Goal: Information Seeking & Learning: Learn about a topic

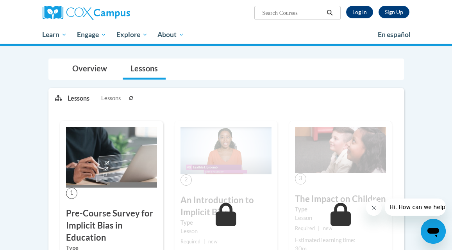
scroll to position [58, 0]
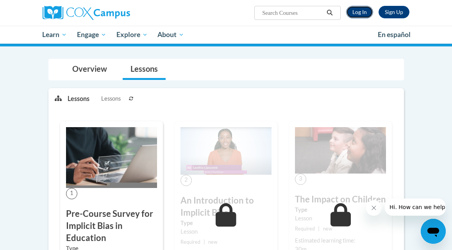
click at [364, 12] on link "Log In" at bounding box center [359, 12] width 27 height 12
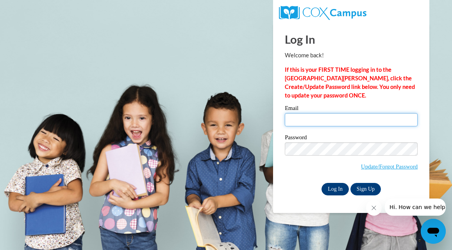
type input "myerscierra@yahoo.com"
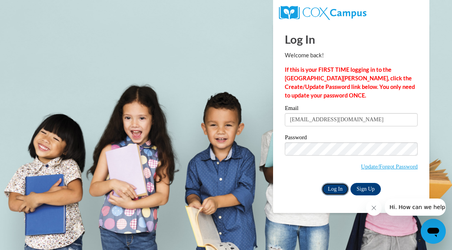
click at [335, 192] on input "Log In" at bounding box center [334, 189] width 27 height 12
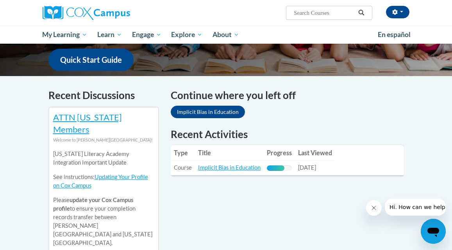
scroll to position [207, 0]
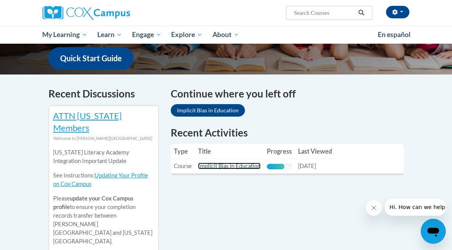
click at [244, 163] on link "Implicit Bias in Education" at bounding box center [229, 166] width 62 height 7
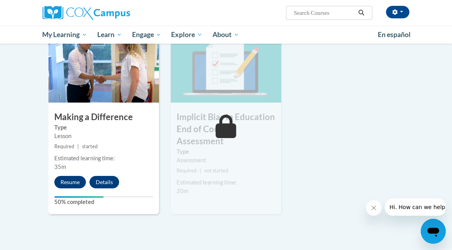
scroll to position [395, 0]
click at [71, 183] on button "Resume" at bounding box center [70, 182] width 32 height 12
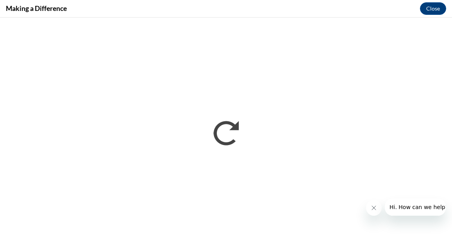
scroll to position [0, 0]
click at [431, 11] on button "Close" at bounding box center [433, 8] width 26 height 12
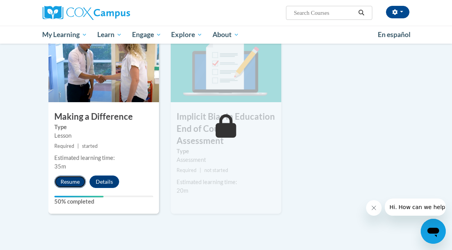
click at [73, 180] on button "Resume" at bounding box center [70, 182] width 32 height 12
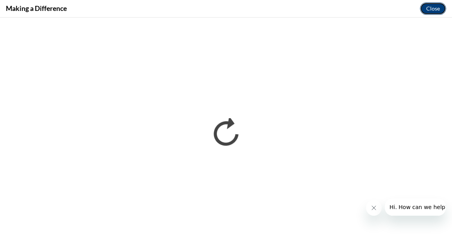
click at [434, 10] on button "Close" at bounding box center [433, 8] width 26 height 12
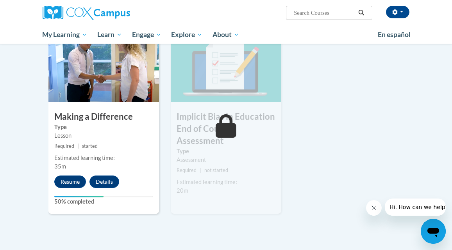
click at [102, 202] on label "50% completed" at bounding box center [103, 202] width 99 height 9
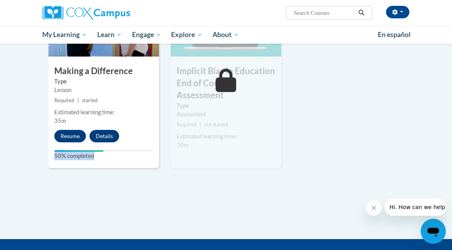
scroll to position [442, 0]
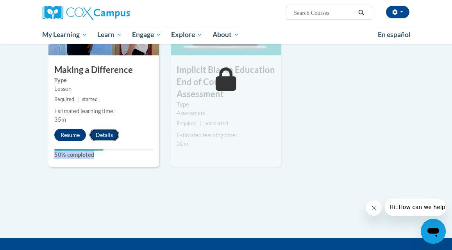
click at [100, 134] on button "Details" at bounding box center [104, 135] width 30 height 12
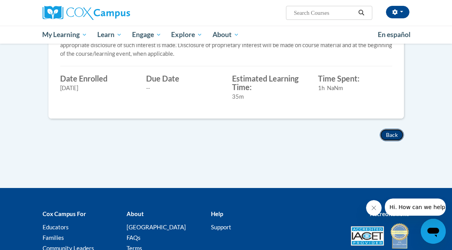
click at [392, 134] on button "Back" at bounding box center [392, 135] width 24 height 12
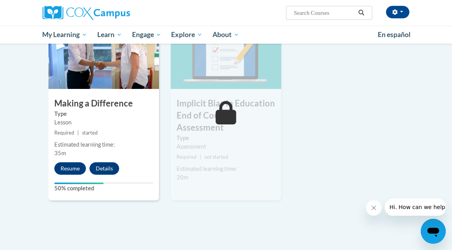
scroll to position [417, 0]
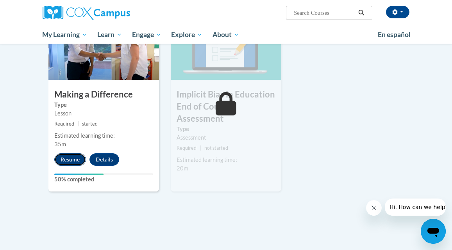
click at [74, 161] on button "Resume" at bounding box center [70, 159] width 32 height 12
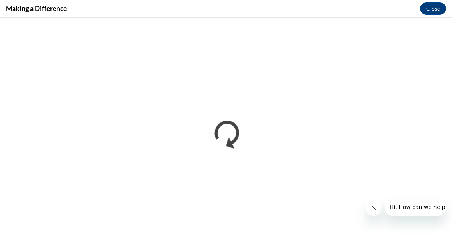
scroll to position [0, 0]
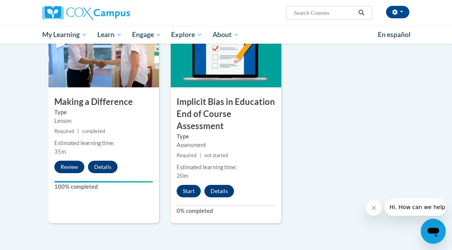
scroll to position [411, 0]
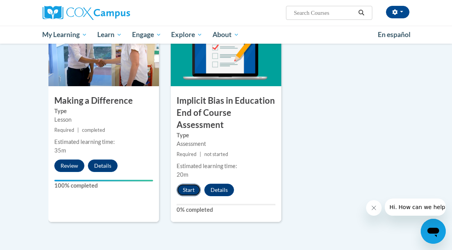
click at [189, 190] on button "Start" at bounding box center [189, 190] width 24 height 12
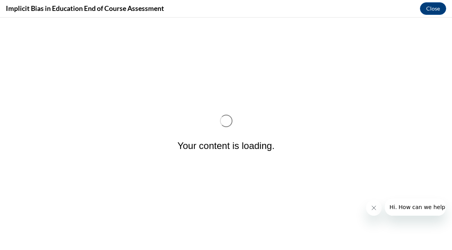
scroll to position [0, 0]
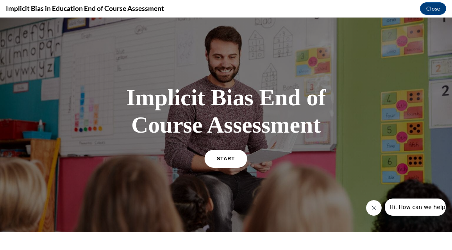
click at [231, 152] on link "START" at bounding box center [226, 159] width 43 height 18
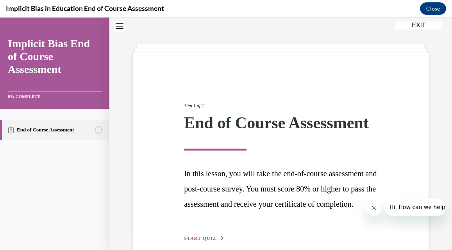
scroll to position [79, 0]
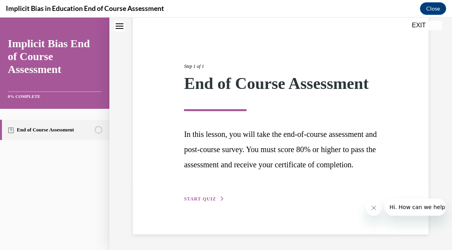
click at [213, 200] on span "START QUIZ" at bounding box center [200, 198] width 32 height 5
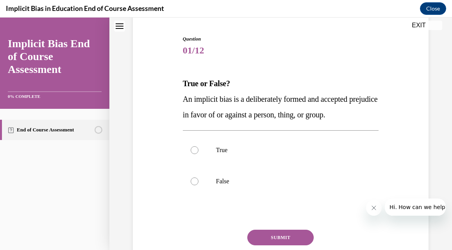
scroll to position [78, 0]
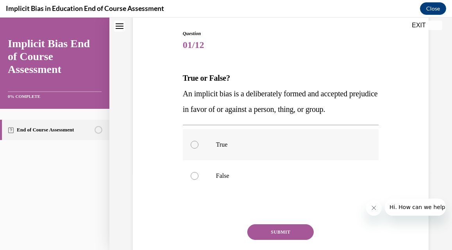
click at [196, 153] on label "True" at bounding box center [281, 144] width 196 height 31
click at [196, 149] on input "True" at bounding box center [195, 145] width 8 height 8
radio input "true"
click at [284, 232] on button "SUBMIT" at bounding box center [280, 233] width 66 height 16
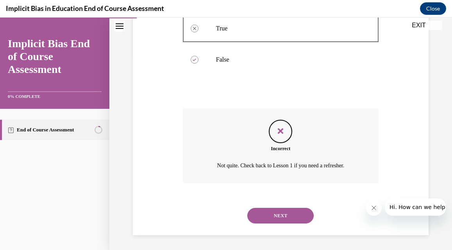
scroll to position [196, 0]
click at [280, 219] on button "NEXT" at bounding box center [280, 215] width 66 height 16
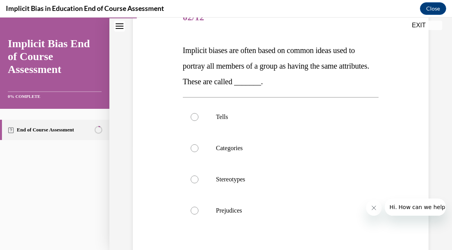
scroll to position [125, 0]
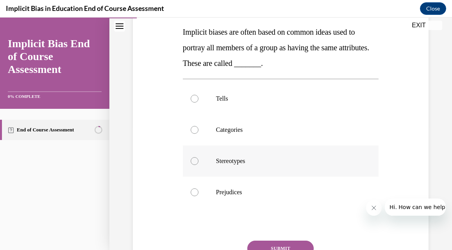
click at [199, 164] on label "Stereotypes" at bounding box center [281, 161] width 196 height 31
click at [198, 164] on input "Stereotypes" at bounding box center [195, 161] width 8 height 8
radio input "true"
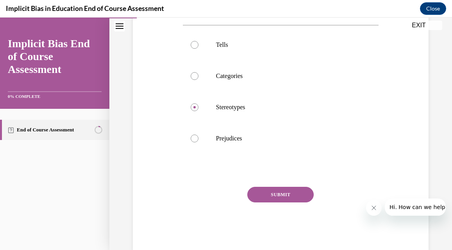
click at [298, 200] on button "SUBMIT" at bounding box center [280, 195] width 66 height 16
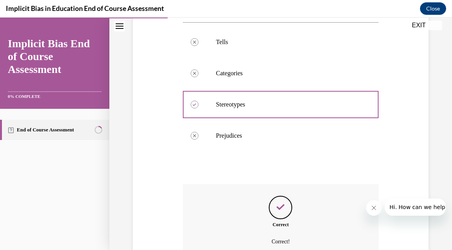
scroll to position [258, 0]
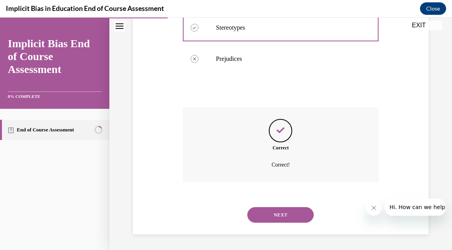
click at [285, 216] on button "NEXT" at bounding box center [280, 215] width 66 height 16
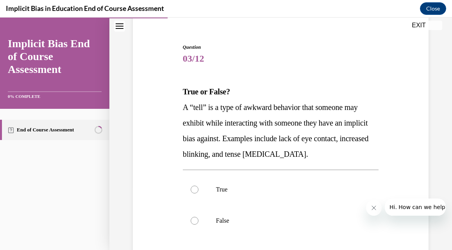
scroll to position [65, 0]
click at [194, 191] on div at bounding box center [195, 189] width 8 height 8
click at [194, 191] on input "True" at bounding box center [195, 189] width 8 height 8
radio input "true"
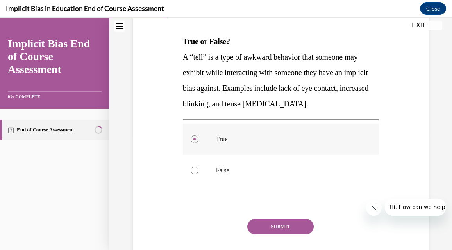
scroll to position [164, 0]
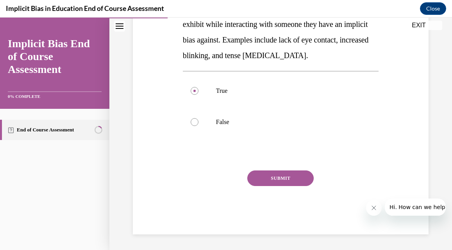
click at [287, 178] on button "SUBMIT" at bounding box center [280, 179] width 66 height 16
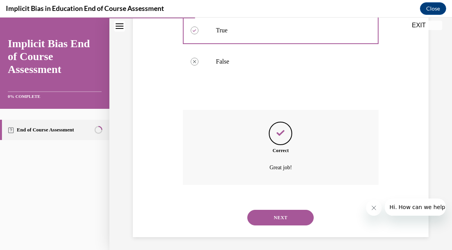
scroll to position [227, 0]
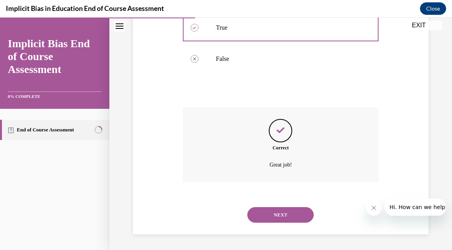
click at [282, 221] on button "NEXT" at bounding box center [280, 215] width 66 height 16
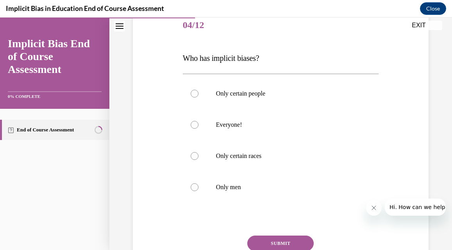
scroll to position [98, 0]
click at [192, 100] on label "Only certain people" at bounding box center [281, 93] width 196 height 31
click at [192, 98] on input "Only certain people" at bounding box center [195, 94] width 8 height 8
radio input "true"
click at [192, 130] on label "Everyone!" at bounding box center [281, 125] width 196 height 31
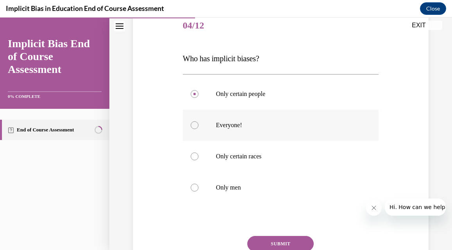
click at [192, 129] on input "Everyone!" at bounding box center [195, 125] width 8 height 8
radio input "true"
click at [300, 243] on button "SUBMIT" at bounding box center [280, 244] width 66 height 16
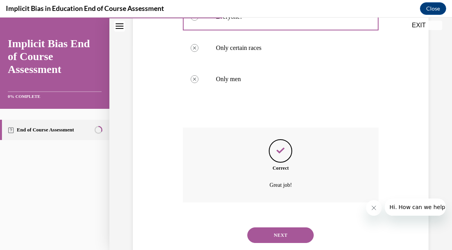
scroll to position [227, 0]
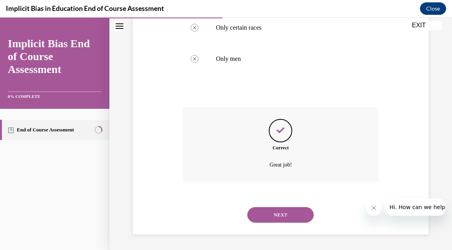
click at [297, 218] on button "NEXT" at bounding box center [280, 215] width 66 height 16
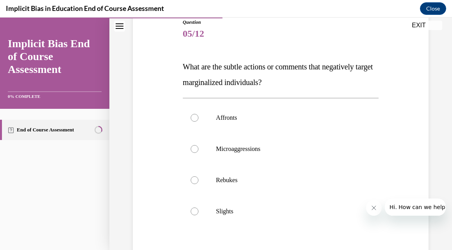
scroll to position [82, 0]
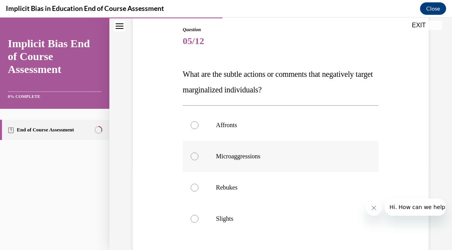
click at [196, 162] on label "Microaggressions" at bounding box center [281, 156] width 196 height 31
click at [196, 161] on input "Microaggressions" at bounding box center [195, 157] width 8 height 8
radio input "true"
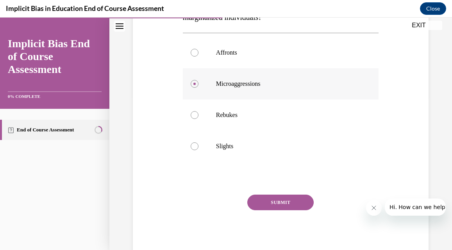
scroll to position [169, 0]
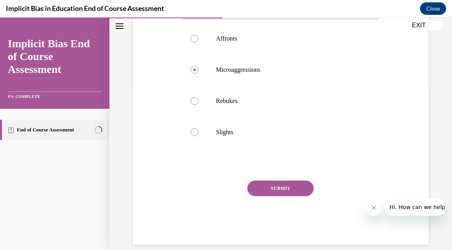
click at [268, 186] on button "SUBMIT" at bounding box center [280, 189] width 66 height 16
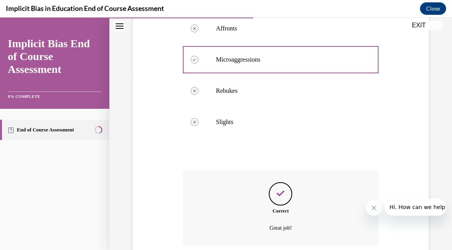
scroll to position [243, 0]
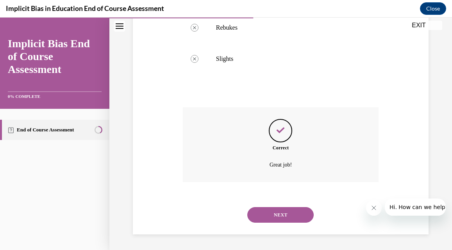
click at [273, 210] on button "NEXT" at bounding box center [280, 215] width 66 height 16
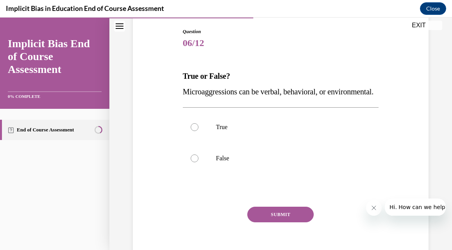
scroll to position [81, 0]
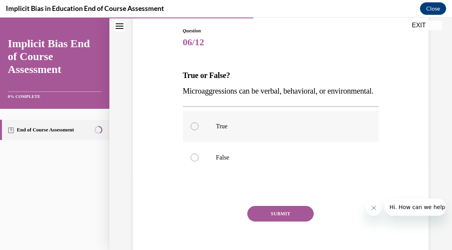
click at [197, 130] on div at bounding box center [195, 127] width 8 height 8
click at [197, 130] on input "True" at bounding box center [195, 127] width 8 height 8
radio input "true"
click at [277, 237] on div "SUBMIT" at bounding box center [281, 225] width 196 height 39
click at [276, 222] on button "SUBMIT" at bounding box center [280, 214] width 66 height 16
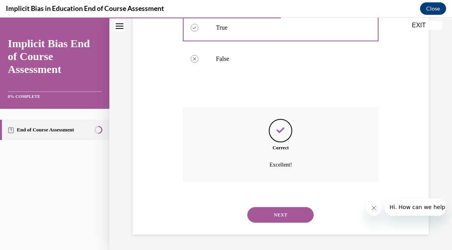
scroll to position [196, 0]
click at [274, 218] on button "NEXT" at bounding box center [280, 215] width 66 height 16
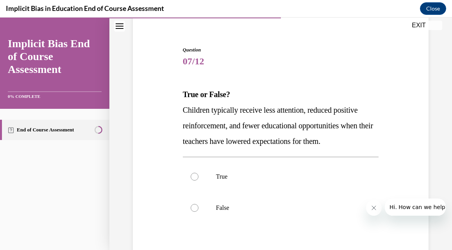
scroll to position [62, 0]
click at [198, 208] on label "False" at bounding box center [281, 207] width 196 height 31
click at [198, 208] on input "False" at bounding box center [195, 208] width 8 height 8
radio input "true"
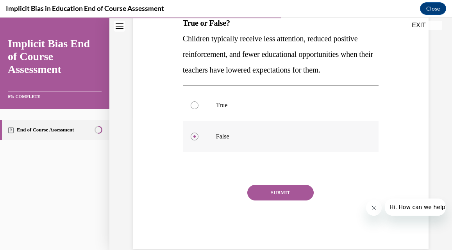
scroll to position [134, 0]
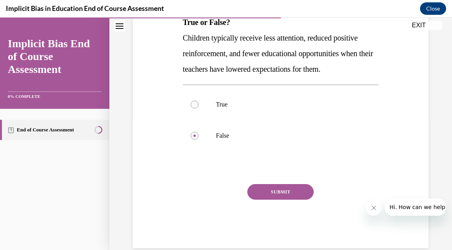
click at [273, 199] on button "SUBMIT" at bounding box center [280, 192] width 66 height 16
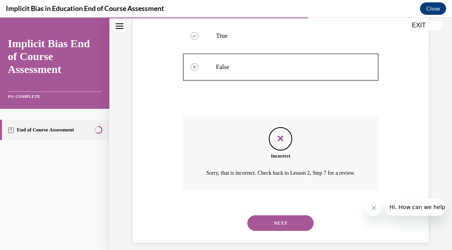
scroll to position [221, 0]
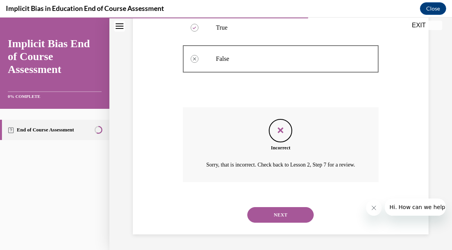
click at [282, 208] on button "NEXT" at bounding box center [280, 215] width 66 height 16
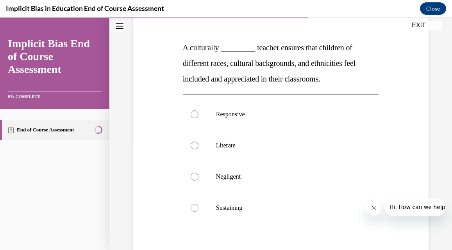
scroll to position [110, 0]
click at [191, 111] on div at bounding box center [195, 114] width 8 height 8
click at [191, 111] on input "Responsive" at bounding box center [195, 114] width 8 height 8
radio input "true"
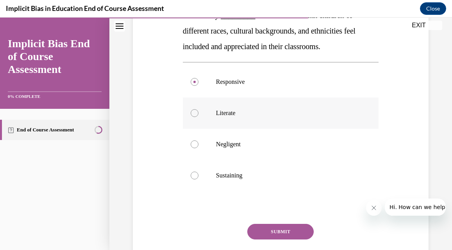
scroll to position [167, 0]
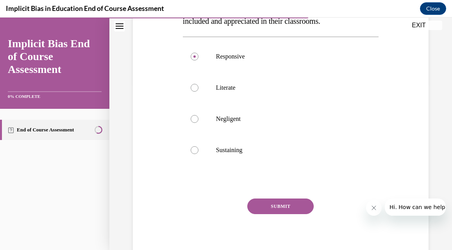
click at [264, 204] on button "SUBMIT" at bounding box center [280, 207] width 66 height 16
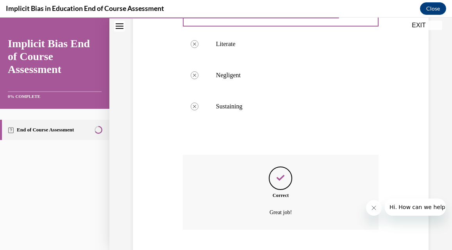
scroll to position [258, 0]
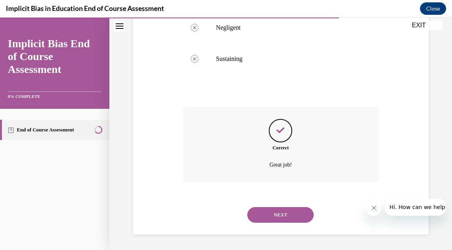
click at [263, 210] on button "NEXT" at bounding box center [280, 215] width 66 height 16
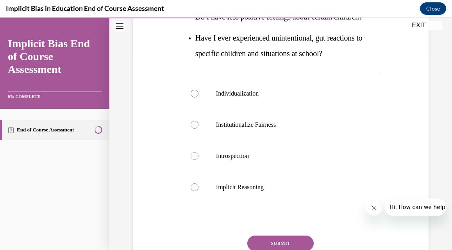
scroll to position [200, 0]
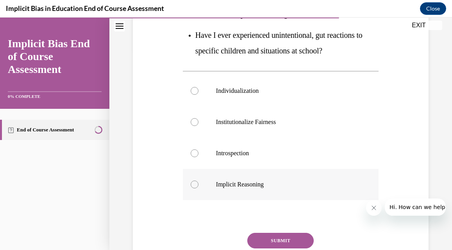
click at [196, 182] on div at bounding box center [195, 185] width 8 height 8
click at [196, 182] on input "Implicit Reasoning" at bounding box center [195, 185] width 8 height 8
radio input "true"
click at [275, 239] on button "SUBMIT" at bounding box center [280, 241] width 66 height 16
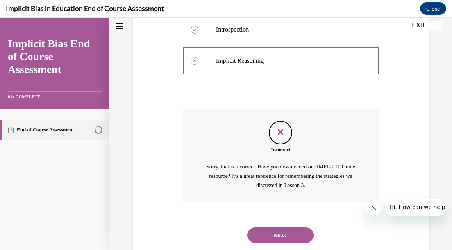
scroll to position [344, 0]
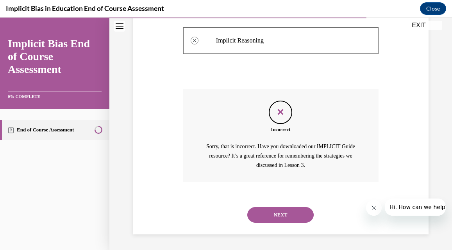
click at [274, 218] on button "NEXT" at bounding box center [280, 215] width 66 height 16
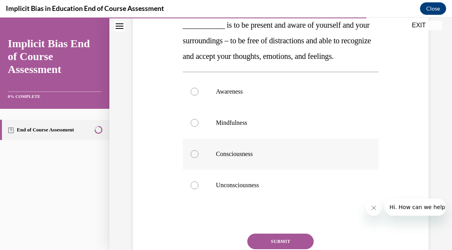
scroll to position [128, 0]
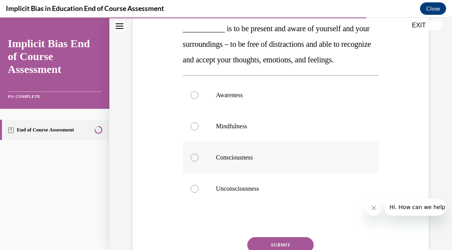
click at [194, 173] on label "Consciousness" at bounding box center [281, 157] width 196 height 31
click at [194, 162] on input "Consciousness" at bounding box center [195, 158] width 8 height 8
radio input "true"
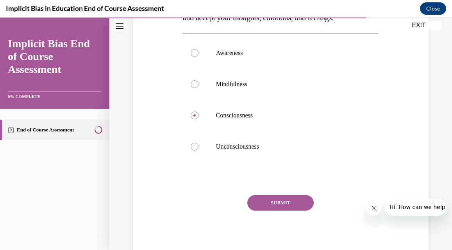
scroll to position [174, 0]
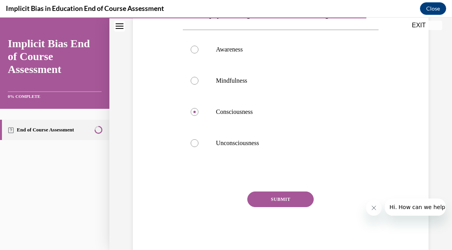
click at [262, 223] on div "SUBMIT" at bounding box center [281, 211] width 196 height 39
click at [262, 207] on button "SUBMIT" at bounding box center [280, 200] width 66 height 16
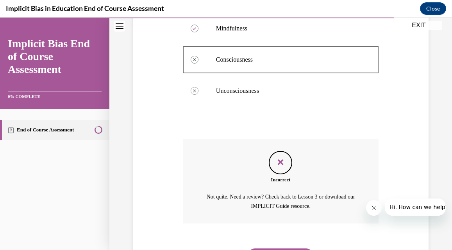
scroll to position [283, 0]
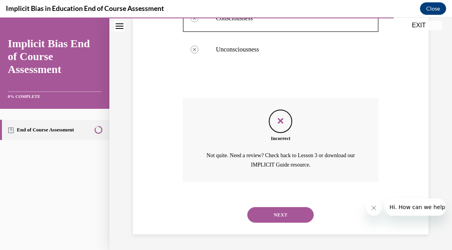
click at [261, 214] on button "NEXT" at bounding box center [280, 215] width 66 height 16
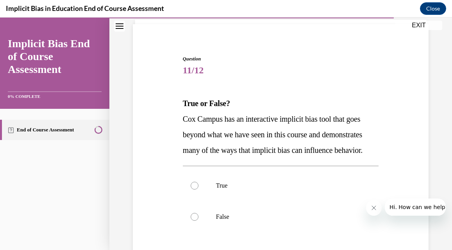
scroll to position [54, 0]
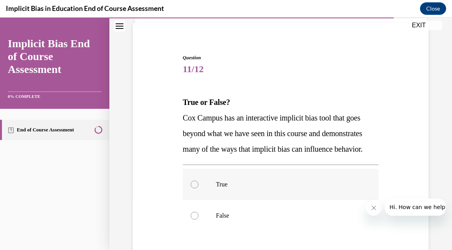
click at [196, 189] on div at bounding box center [195, 185] width 8 height 8
click at [196, 189] on input "True" at bounding box center [195, 185] width 8 height 8
radio input "true"
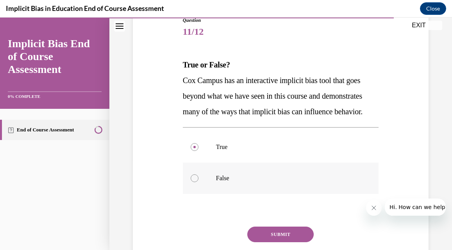
scroll to position [93, 0]
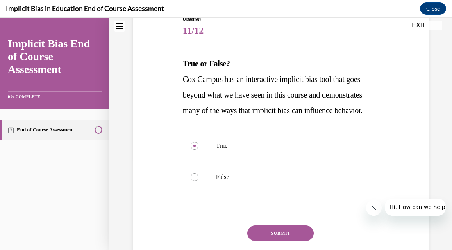
click at [258, 241] on button "SUBMIT" at bounding box center [280, 234] width 66 height 16
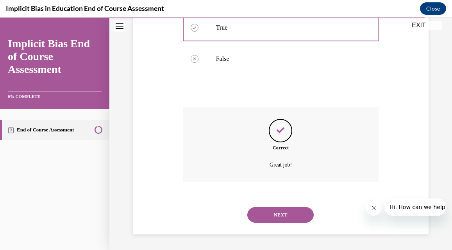
scroll to position [227, 0]
click at [257, 218] on button "NEXT" at bounding box center [280, 215] width 66 height 16
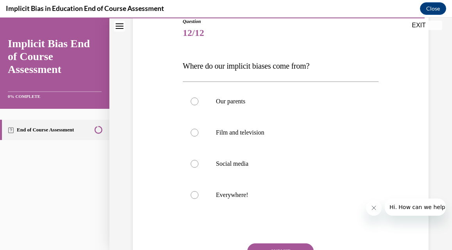
scroll to position [92, 0]
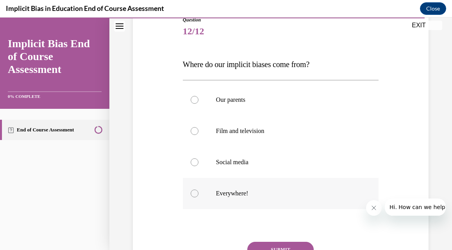
click at [193, 197] on div at bounding box center [195, 194] width 8 height 8
click at [193, 197] on input "Everywhere!" at bounding box center [195, 194] width 8 height 8
radio input "true"
click at [259, 246] on button "SUBMIT" at bounding box center [280, 250] width 66 height 16
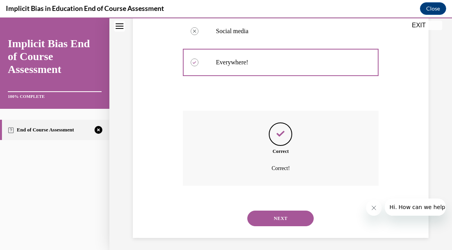
scroll to position [227, 0]
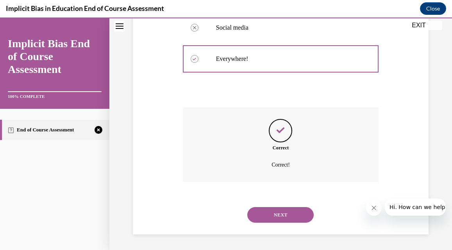
click at [260, 219] on button "NEXT" at bounding box center [280, 215] width 66 height 16
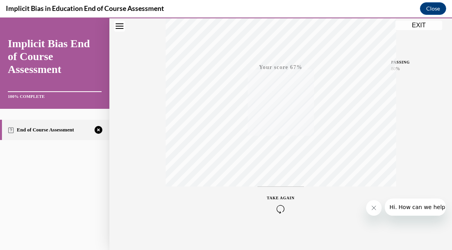
scroll to position [168, 0]
click at [279, 199] on icon "button" at bounding box center [281, 202] width 28 height 9
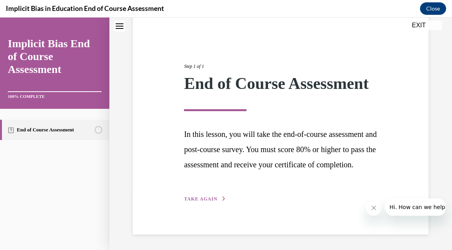
scroll to position [79, 0]
click at [216, 198] on span "TAKE AGAIN" at bounding box center [200, 198] width 33 height 5
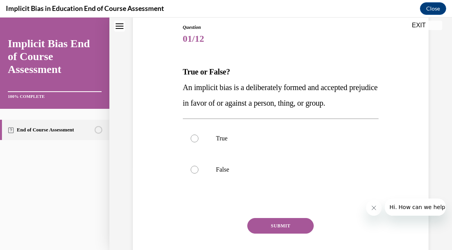
scroll to position [88, 0]
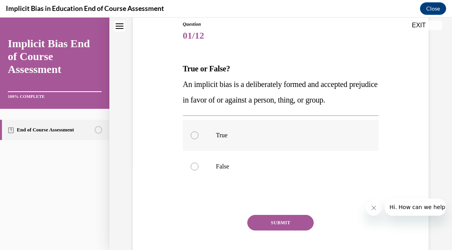
click at [195, 139] on div at bounding box center [195, 136] width 8 height 8
click at [195, 139] on input "True" at bounding box center [195, 136] width 8 height 8
radio input "true"
click at [286, 229] on button "SUBMIT" at bounding box center [280, 223] width 66 height 16
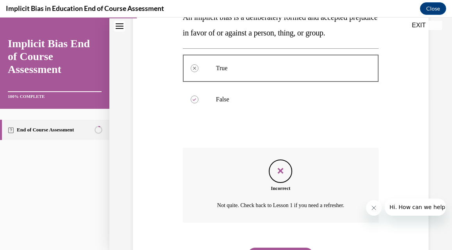
scroll to position [196, 0]
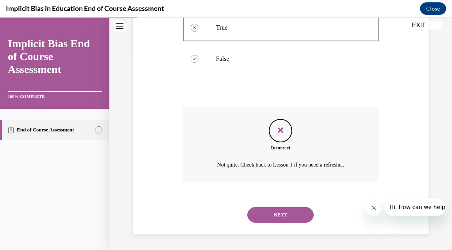
click at [289, 210] on button "NEXT" at bounding box center [280, 215] width 66 height 16
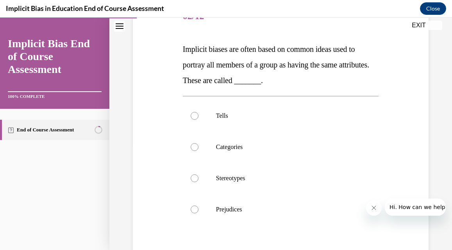
scroll to position [112, 0]
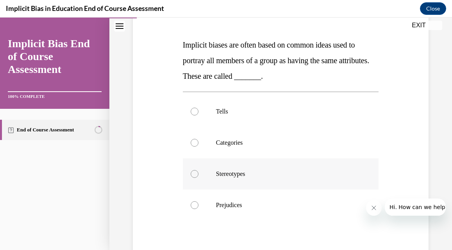
click at [191, 171] on label "Stereotypes" at bounding box center [281, 174] width 196 height 31
click at [191, 171] on input "Stereotypes" at bounding box center [195, 174] width 8 height 8
radio input "true"
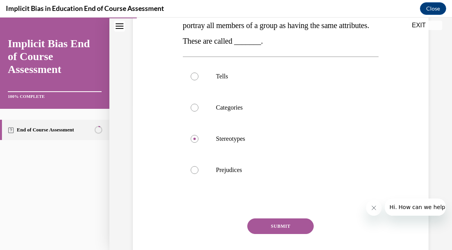
scroll to position [148, 0]
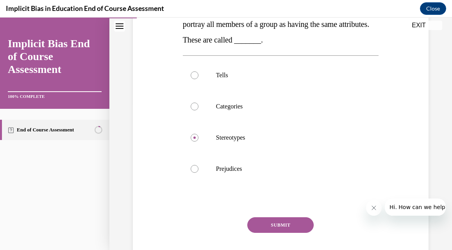
click at [266, 228] on button "SUBMIT" at bounding box center [280, 226] width 66 height 16
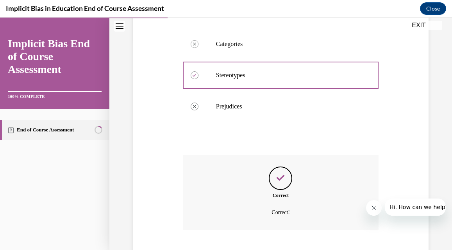
scroll to position [258, 0]
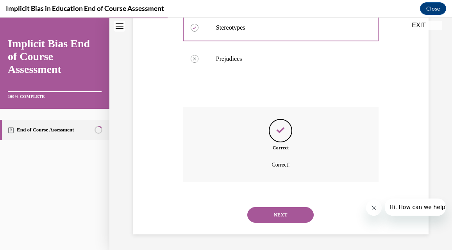
click at [266, 228] on div "NEXT" at bounding box center [281, 215] width 196 height 31
click at [266, 219] on button "NEXT" at bounding box center [280, 215] width 66 height 16
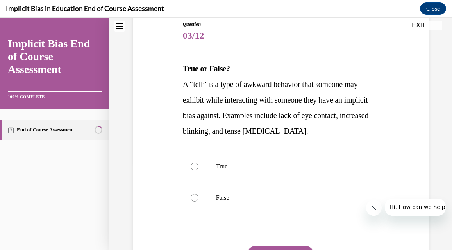
scroll to position [89, 0]
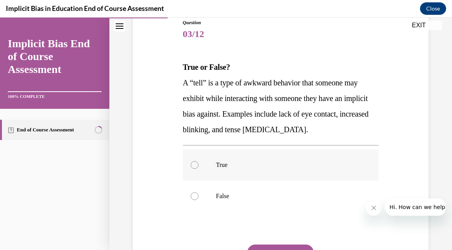
click at [199, 168] on label "True" at bounding box center [281, 165] width 196 height 31
click at [198, 168] on input "True" at bounding box center [195, 165] width 8 height 8
radio input "true"
click at [199, 168] on label "True" at bounding box center [281, 165] width 196 height 31
click at [198, 168] on input "True" at bounding box center [195, 165] width 8 height 8
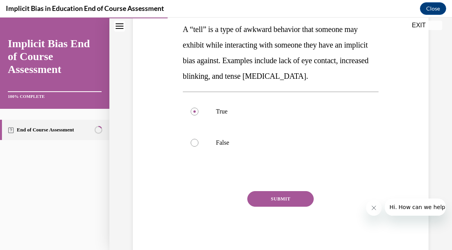
click at [255, 198] on button "SUBMIT" at bounding box center [280, 199] width 66 height 16
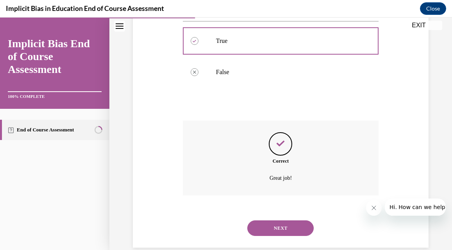
scroll to position [227, 0]
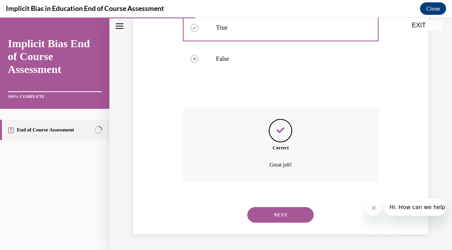
click at [278, 216] on button "NEXT" at bounding box center [280, 215] width 66 height 16
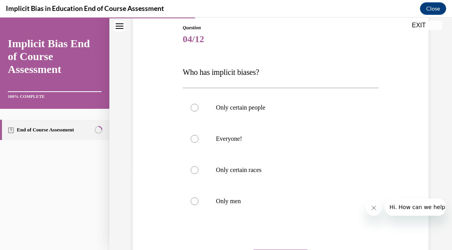
scroll to position [88, 0]
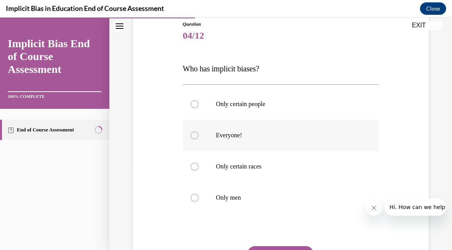
click at [200, 143] on label "Everyone!" at bounding box center [281, 135] width 196 height 31
click at [198, 139] on input "Everyone!" at bounding box center [195, 136] width 8 height 8
radio input "true"
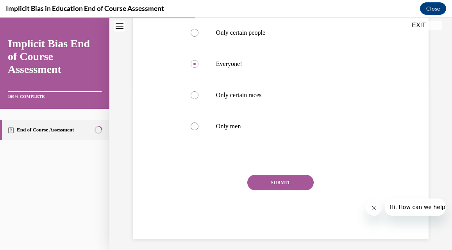
scroll to position [160, 0]
click at [257, 176] on button "SUBMIT" at bounding box center [280, 183] width 66 height 16
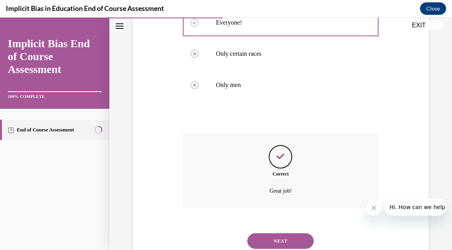
scroll to position [227, 0]
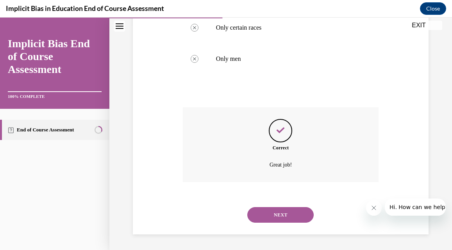
click at [262, 213] on button "NEXT" at bounding box center [280, 215] width 66 height 16
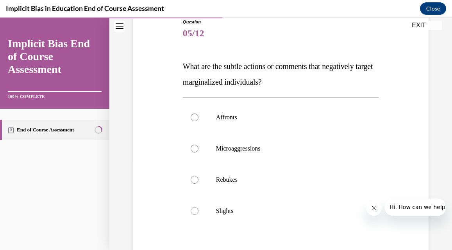
scroll to position [95, 0]
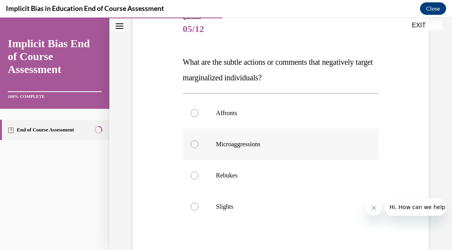
click at [195, 149] on label "Microaggressions" at bounding box center [281, 144] width 196 height 31
click at [195, 148] on input "Microaggressions" at bounding box center [195, 145] width 8 height 8
radio input "true"
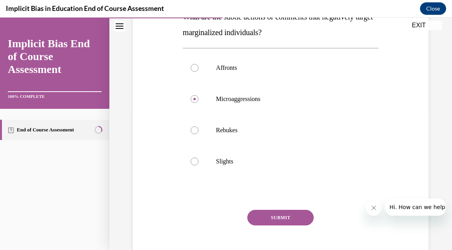
scroll to position [141, 0]
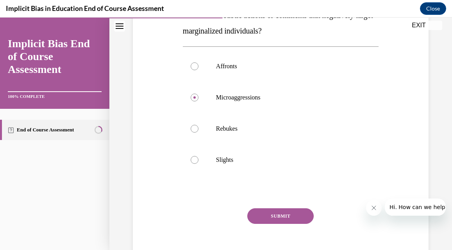
click at [256, 214] on button "SUBMIT" at bounding box center [280, 217] width 66 height 16
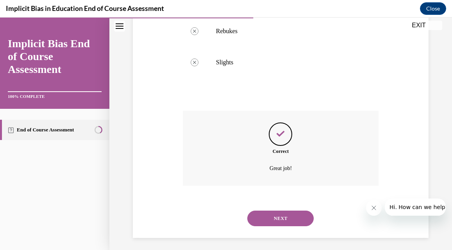
scroll to position [243, 0]
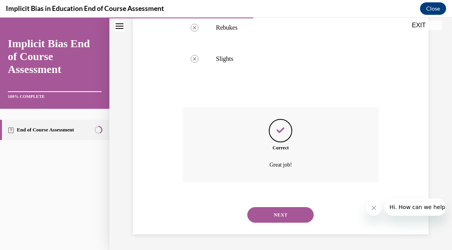
click at [256, 214] on button "NEXT" at bounding box center [280, 215] width 66 height 16
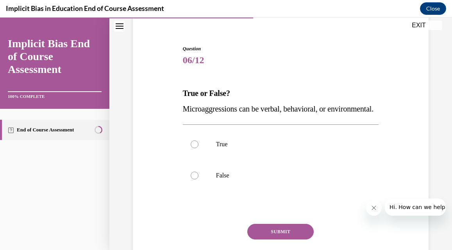
scroll to position [64, 0]
click at [194, 148] on div at bounding box center [195, 144] width 8 height 8
click at [194, 148] on input "True" at bounding box center [195, 144] width 8 height 8
radio input "true"
click at [268, 239] on button "SUBMIT" at bounding box center [280, 232] width 66 height 16
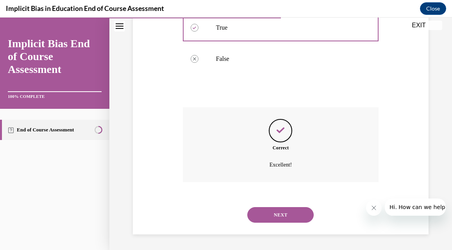
scroll to position [196, 0]
click at [274, 221] on button "NEXT" at bounding box center [280, 215] width 66 height 16
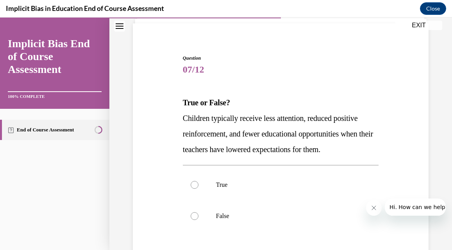
scroll to position [59, 0]
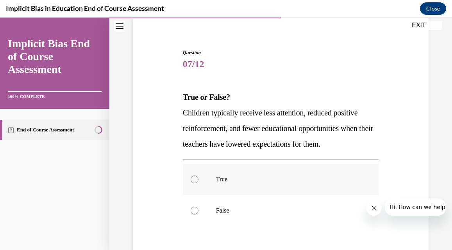
click at [195, 182] on div at bounding box center [195, 180] width 8 height 8
click at [195, 182] on input "True" at bounding box center [195, 180] width 8 height 8
radio input "true"
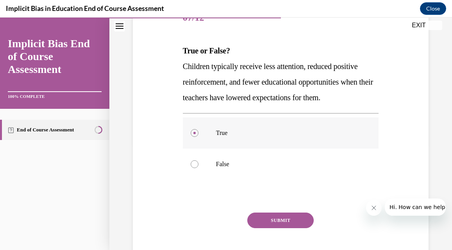
scroll to position [114, 0]
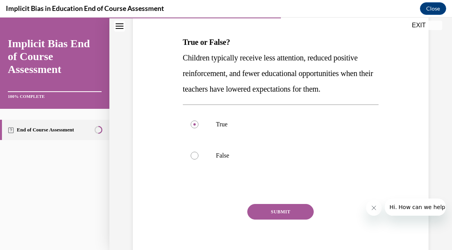
click at [257, 208] on button "SUBMIT" at bounding box center [280, 212] width 66 height 16
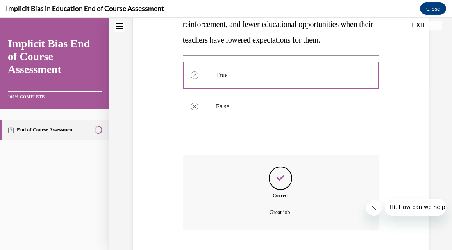
scroll to position [211, 0]
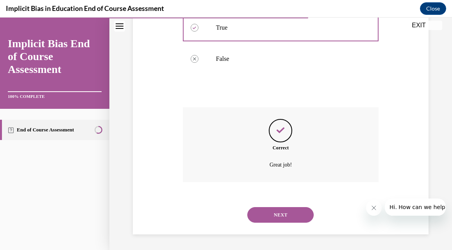
click at [259, 215] on button "NEXT" at bounding box center [280, 215] width 66 height 16
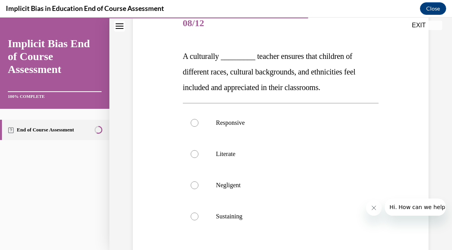
scroll to position [104, 0]
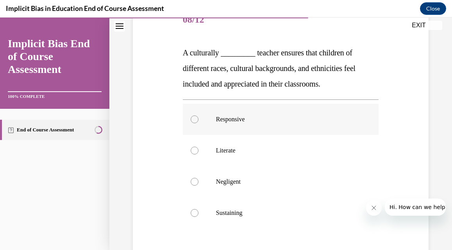
click at [199, 125] on label "Responsive" at bounding box center [281, 119] width 196 height 31
click at [198, 123] on input "Responsive" at bounding box center [195, 120] width 8 height 8
radio input "true"
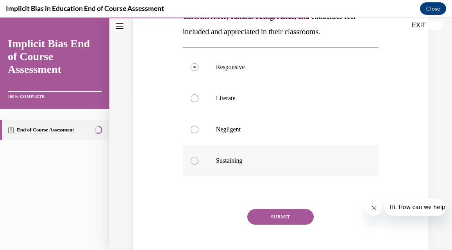
scroll to position [157, 0]
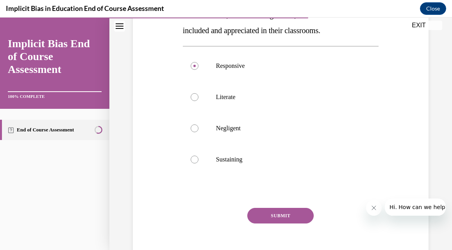
click at [279, 209] on button "SUBMIT" at bounding box center [280, 216] width 66 height 16
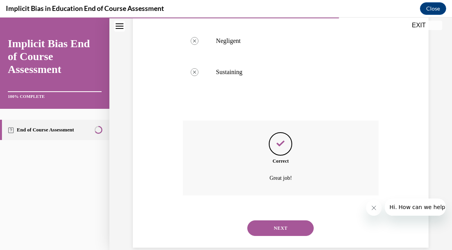
scroll to position [258, 0]
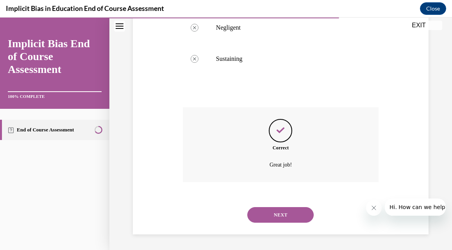
click at [280, 219] on button "NEXT" at bounding box center [280, 215] width 66 height 16
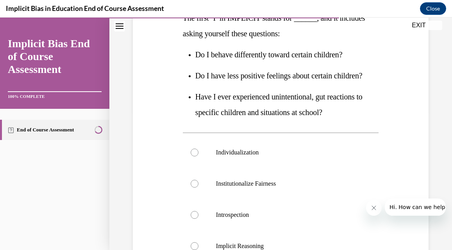
scroll to position [142, 0]
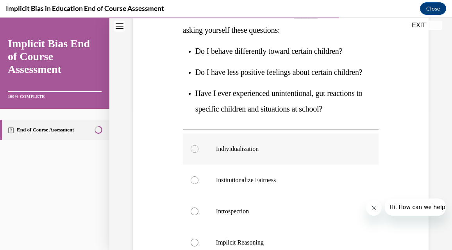
click at [191, 154] on label "Individualization" at bounding box center [281, 149] width 196 height 31
click at [191, 153] on input "Individualization" at bounding box center [195, 149] width 8 height 8
radio input "true"
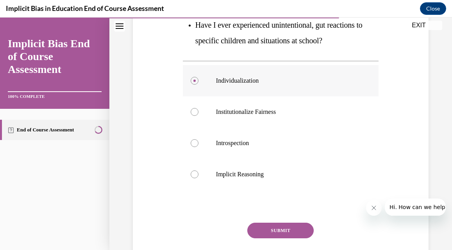
scroll to position [213, 0]
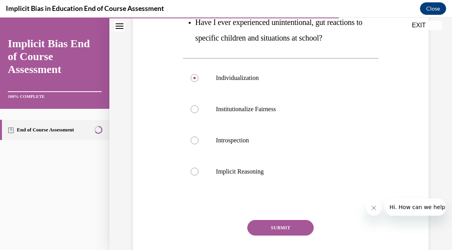
click at [271, 222] on button "SUBMIT" at bounding box center [280, 228] width 66 height 16
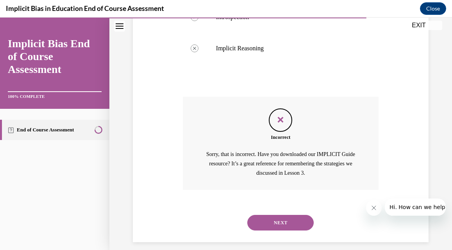
scroll to position [339, 0]
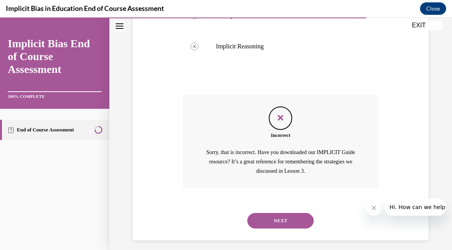
click at [269, 221] on button "NEXT" at bounding box center [280, 221] width 66 height 16
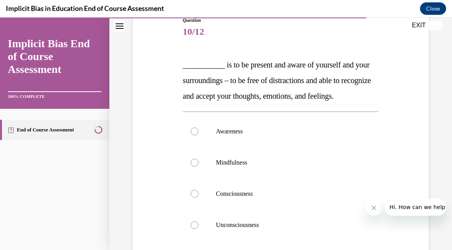
scroll to position [93, 0]
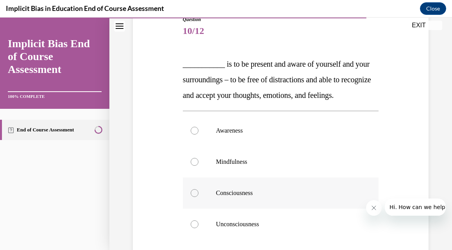
click at [192, 197] on div at bounding box center [195, 193] width 8 height 8
click at [192, 197] on input "Consciousness" at bounding box center [195, 193] width 8 height 8
radio input "true"
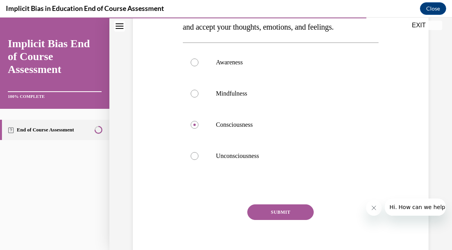
scroll to position [164, 0]
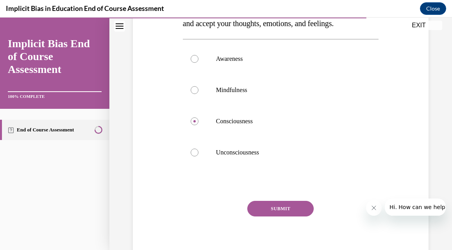
click at [263, 217] on button "SUBMIT" at bounding box center [280, 209] width 66 height 16
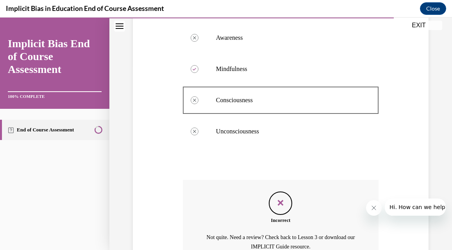
scroll to position [189, 0]
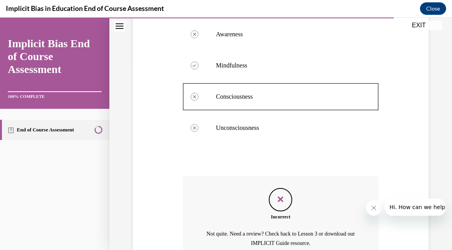
click at [276, 205] on icon "Feedback" at bounding box center [281, 200] width 12 height 12
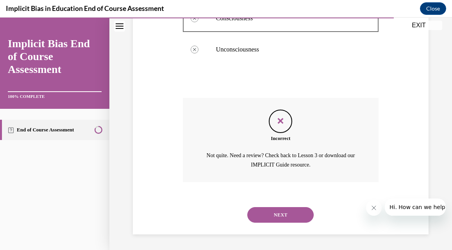
click at [280, 212] on button "NEXT" at bounding box center [280, 215] width 66 height 16
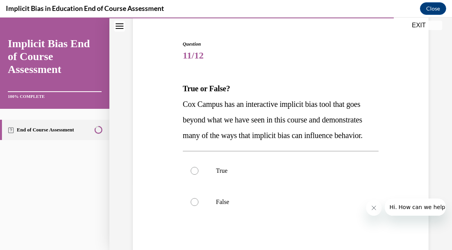
scroll to position [73, 0]
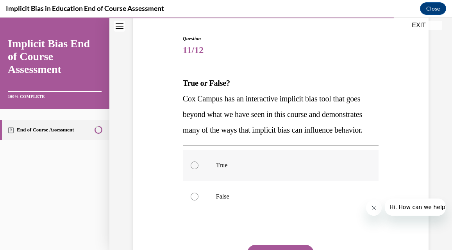
click at [195, 181] on label "True" at bounding box center [281, 165] width 196 height 31
click at [195, 169] on input "True" at bounding box center [195, 166] width 8 height 8
radio input "true"
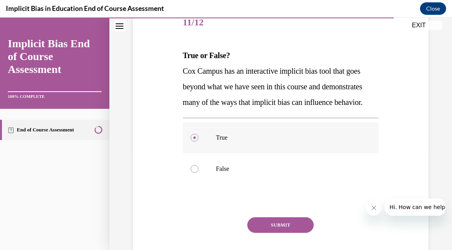
scroll to position [121, 0]
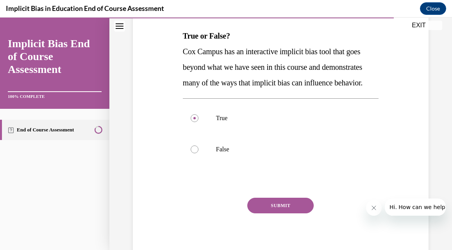
click at [264, 214] on button "SUBMIT" at bounding box center [280, 206] width 66 height 16
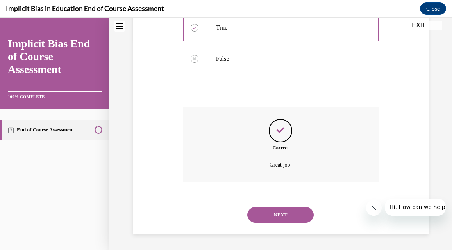
scroll to position [227, 0]
click at [268, 221] on button "NEXT" at bounding box center [280, 215] width 66 height 16
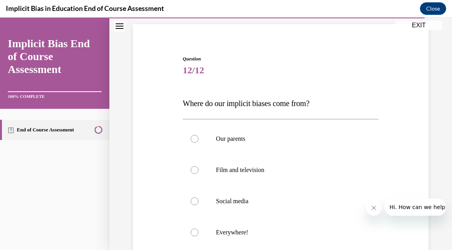
scroll to position [64, 0]
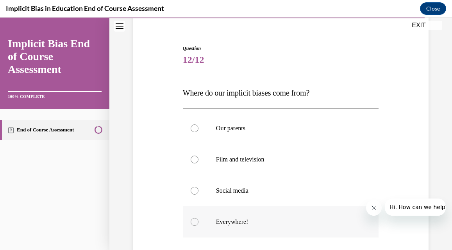
click at [189, 225] on label "Everywhere!" at bounding box center [281, 222] width 196 height 31
click at [191, 225] on input "Everywhere!" at bounding box center [195, 222] width 8 height 8
radio input "true"
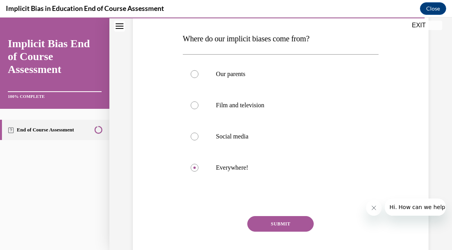
scroll to position [128, 0]
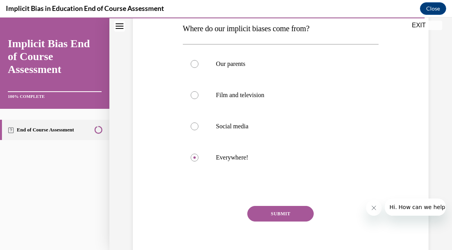
click at [267, 213] on button "SUBMIT" at bounding box center [280, 214] width 66 height 16
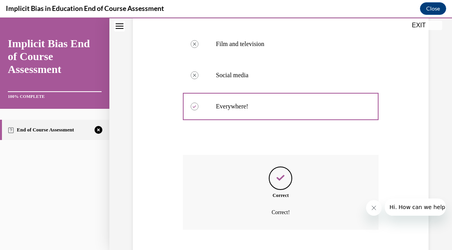
scroll to position [227, 0]
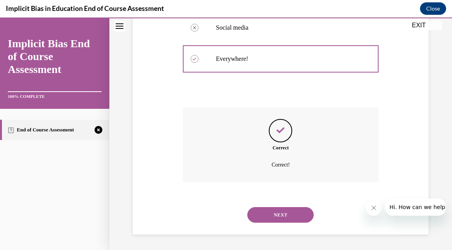
click at [267, 213] on button "NEXT" at bounding box center [280, 215] width 66 height 16
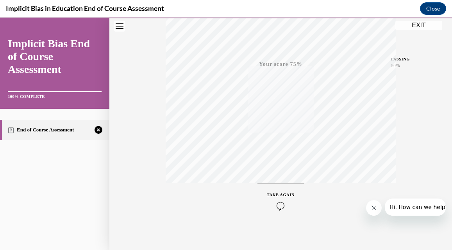
scroll to position [168, 0]
click at [280, 207] on icon "button" at bounding box center [281, 202] width 28 height 9
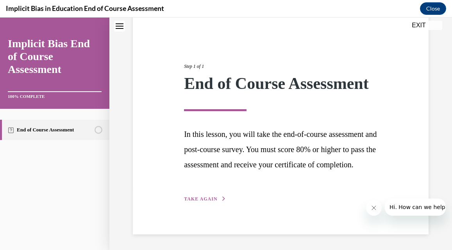
scroll to position [79, 0]
click at [221, 201] on icon "button" at bounding box center [223, 199] width 5 height 4
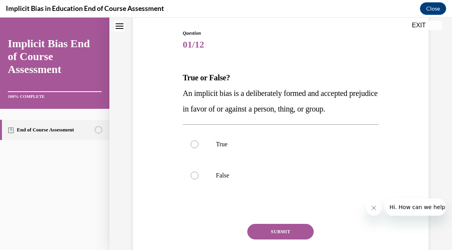
scroll to position [24, 0]
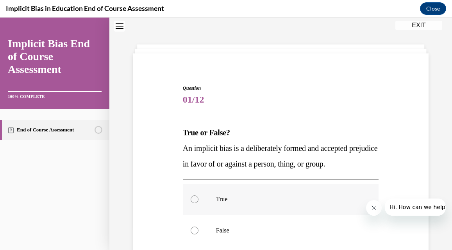
click at [191, 198] on div at bounding box center [195, 200] width 8 height 8
click at [191, 198] on input "True" at bounding box center [195, 200] width 8 height 8
radio input "true"
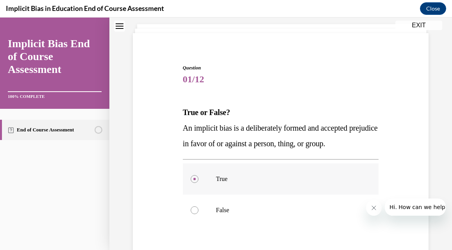
scroll to position [75, 0]
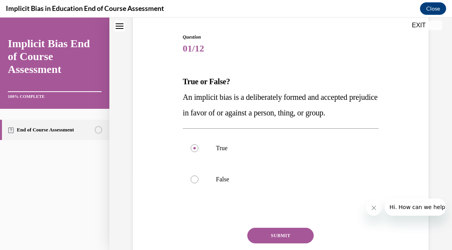
click at [273, 241] on button "SUBMIT" at bounding box center [280, 236] width 66 height 16
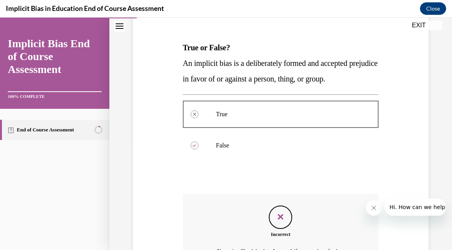
scroll to position [196, 0]
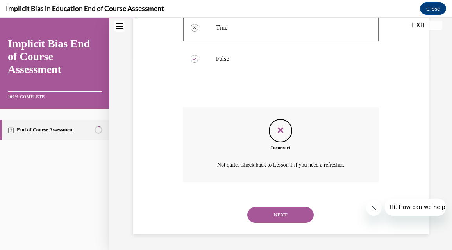
click at [271, 212] on button "NEXT" at bounding box center [280, 215] width 66 height 16
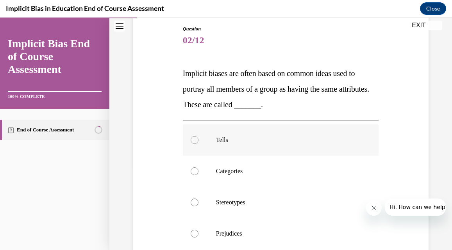
scroll to position [85, 0]
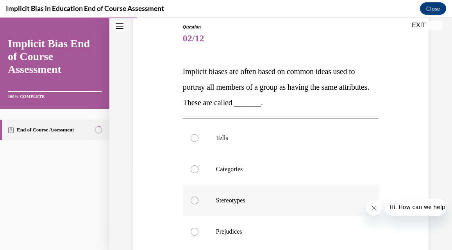
click at [194, 199] on div at bounding box center [195, 201] width 8 height 8
click at [194, 199] on input "Stereotypes" at bounding box center [195, 201] width 8 height 8
radio input "true"
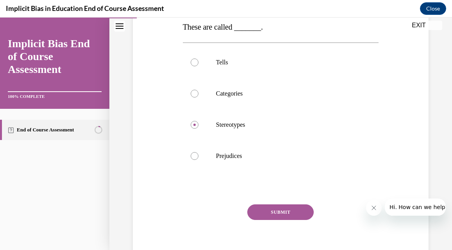
scroll to position [166, 0]
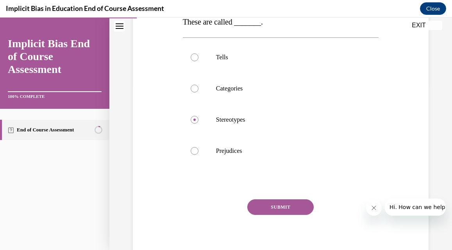
click at [275, 205] on button "SUBMIT" at bounding box center [280, 208] width 66 height 16
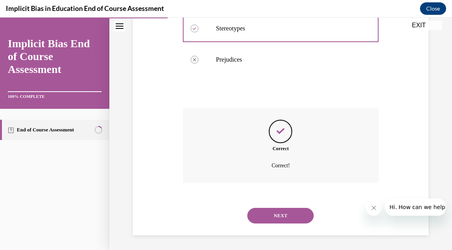
scroll to position [258, 0]
click at [269, 216] on button "NEXT" at bounding box center [280, 215] width 66 height 16
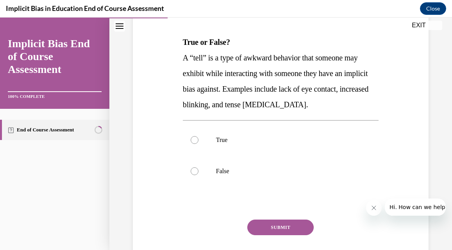
scroll to position [117, 0]
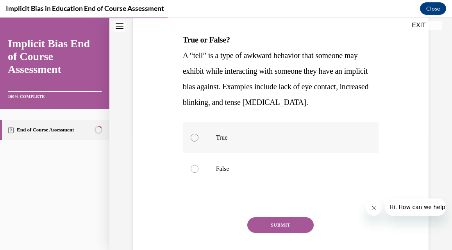
click at [189, 142] on label "True" at bounding box center [281, 137] width 196 height 31
click at [191, 142] on input "True" at bounding box center [195, 138] width 8 height 8
radio input "true"
click at [268, 222] on button "SUBMIT" at bounding box center [280, 226] width 66 height 16
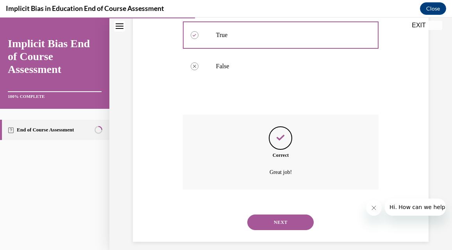
scroll to position [227, 0]
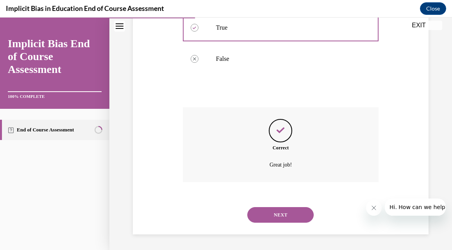
click at [268, 221] on button "NEXT" at bounding box center [280, 215] width 66 height 16
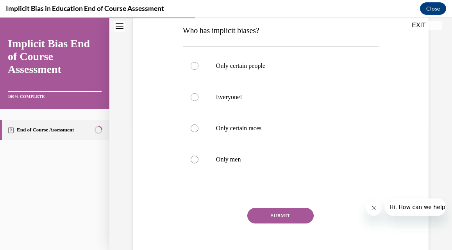
scroll to position [127, 0]
click at [191, 99] on div at bounding box center [195, 97] width 8 height 8
click at [191, 99] on input "Everyone!" at bounding box center [195, 97] width 8 height 8
radio input "true"
click at [293, 220] on button "SUBMIT" at bounding box center [280, 216] width 66 height 16
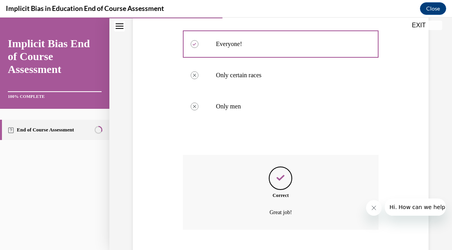
scroll to position [227, 0]
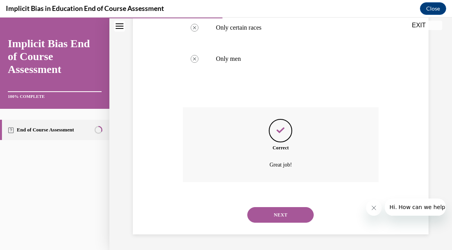
click at [293, 220] on button "NEXT" at bounding box center [280, 215] width 66 height 16
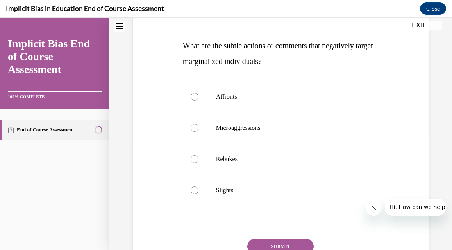
scroll to position [112, 0]
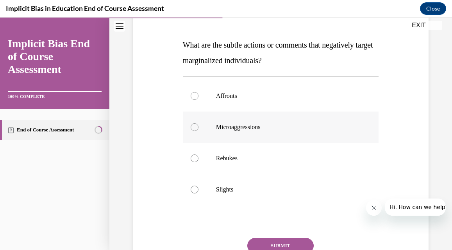
click at [194, 128] on div at bounding box center [195, 127] width 8 height 8
click at [194, 128] on input "Microaggressions" at bounding box center [195, 127] width 8 height 8
radio input "true"
click at [265, 241] on button "SUBMIT" at bounding box center [280, 246] width 66 height 16
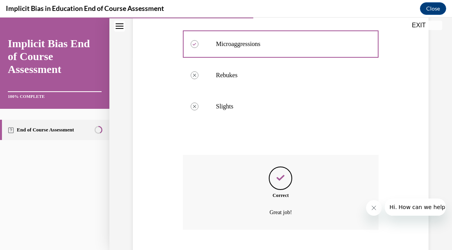
scroll to position [243, 0]
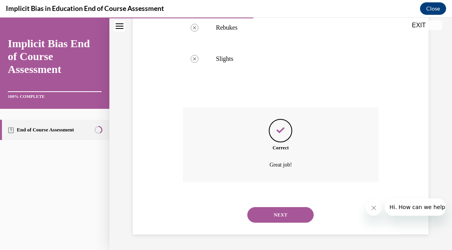
click at [264, 217] on button "NEXT" at bounding box center [280, 215] width 66 height 16
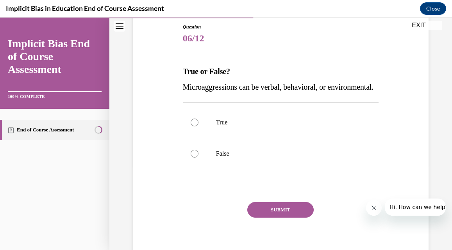
scroll to position [86, 0]
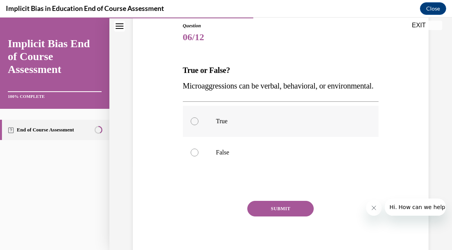
click at [193, 125] on div at bounding box center [195, 122] width 8 height 8
click at [193, 125] on input "True" at bounding box center [195, 122] width 8 height 8
radio input "true"
click at [285, 217] on button "SUBMIT" at bounding box center [280, 209] width 66 height 16
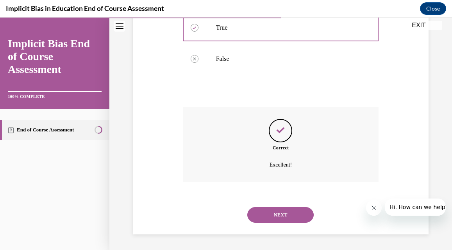
scroll to position [196, 0]
click at [285, 223] on button "NEXT" at bounding box center [280, 215] width 66 height 16
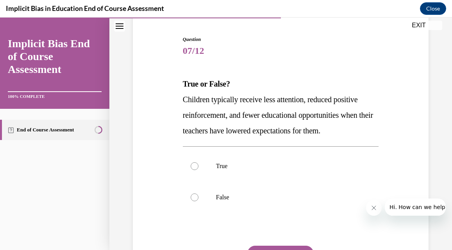
scroll to position [81, 0]
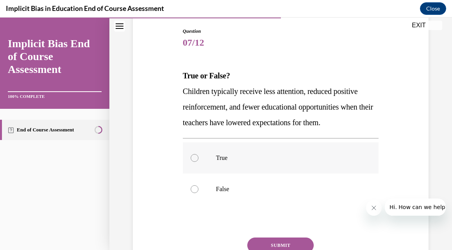
click at [196, 159] on div at bounding box center [195, 158] width 8 height 8
click at [196, 159] on input "True" at bounding box center [195, 158] width 8 height 8
radio input "true"
click at [298, 243] on button "SUBMIT" at bounding box center [280, 246] width 66 height 16
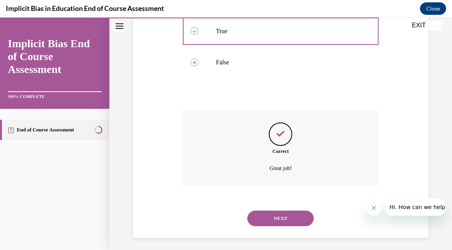
scroll to position [211, 0]
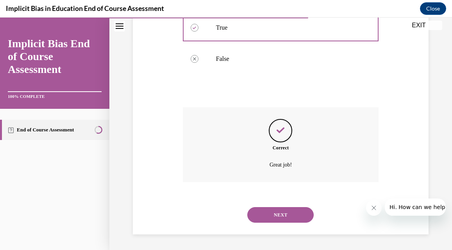
click at [289, 220] on button "NEXT" at bounding box center [280, 215] width 66 height 16
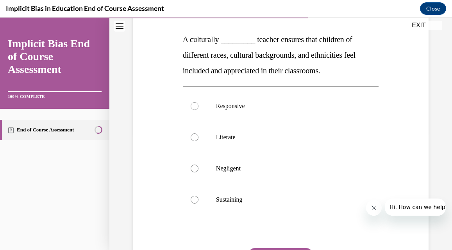
scroll to position [118, 0]
click at [199, 114] on label "Responsive" at bounding box center [281, 105] width 196 height 31
click at [198, 110] on input "Responsive" at bounding box center [195, 106] width 8 height 8
radio input "true"
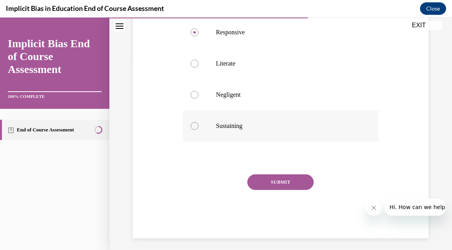
scroll to position [194, 0]
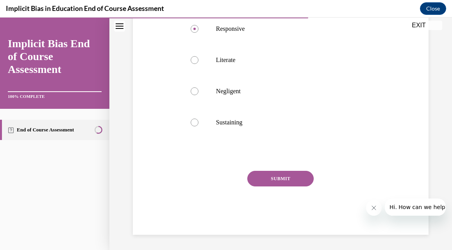
click at [261, 182] on button "SUBMIT" at bounding box center [280, 179] width 66 height 16
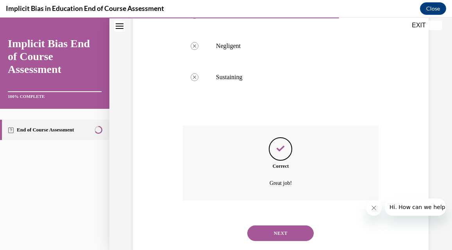
scroll to position [258, 0]
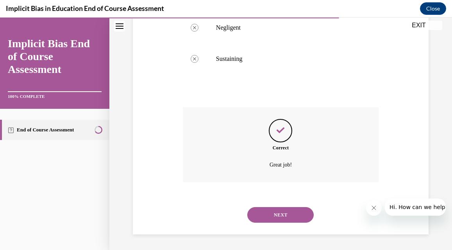
click at [292, 212] on button "NEXT" at bounding box center [280, 215] width 66 height 16
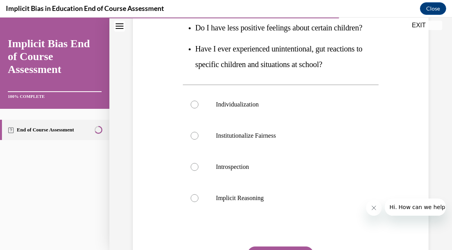
scroll to position [190, 0]
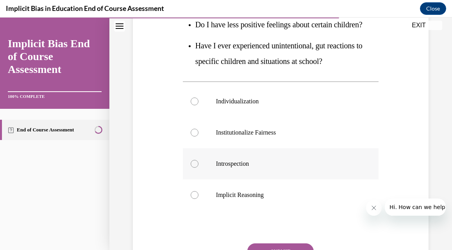
click at [196, 165] on div at bounding box center [195, 164] width 8 height 8
click at [196, 165] on input "Introspection" at bounding box center [195, 164] width 8 height 8
radio input "true"
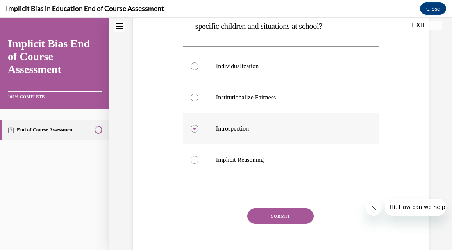
scroll to position [241, 0]
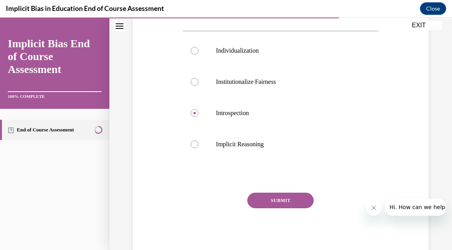
click at [274, 198] on button "SUBMIT" at bounding box center [280, 201] width 66 height 16
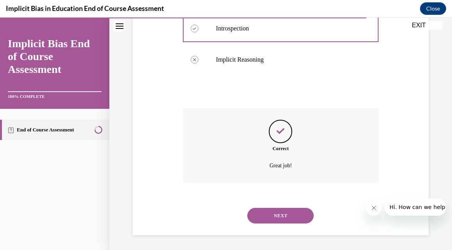
scroll to position [326, 0]
click at [271, 210] on button "NEXT" at bounding box center [280, 215] width 66 height 16
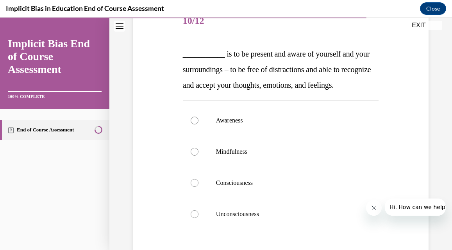
scroll to position [105, 0]
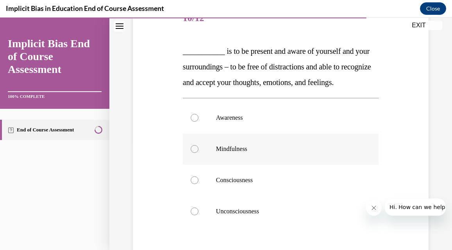
click at [191, 165] on label "Mindfulness" at bounding box center [281, 149] width 196 height 31
click at [191, 153] on input "Mindfulness" at bounding box center [195, 149] width 8 height 8
radio input "true"
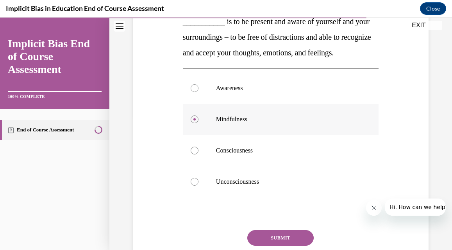
scroll to position [154, 0]
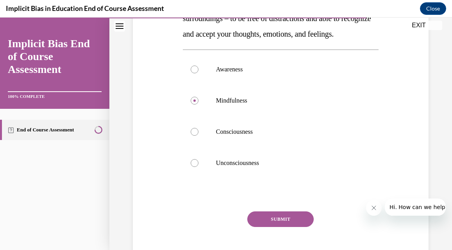
click at [259, 227] on button "SUBMIT" at bounding box center [280, 220] width 66 height 16
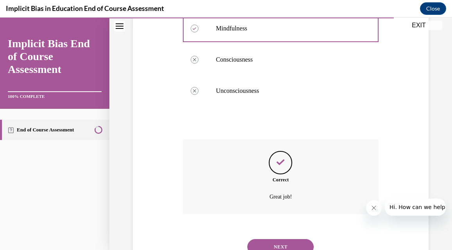
scroll to position [274, 0]
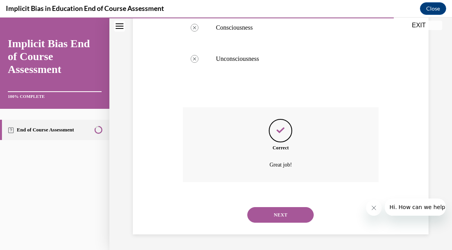
click at [259, 216] on button "NEXT" at bounding box center [280, 215] width 66 height 16
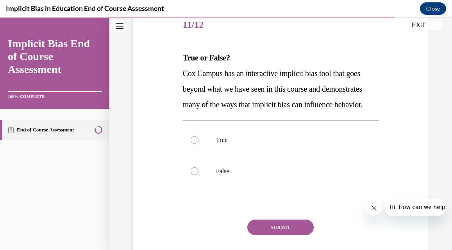
scroll to position [111, 0]
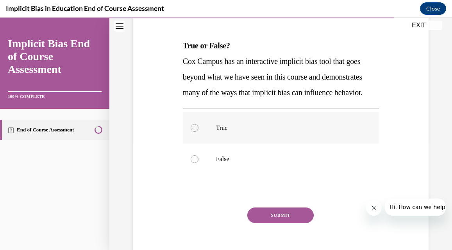
click at [196, 132] on div at bounding box center [195, 128] width 8 height 8
click at [196, 132] on input "True" at bounding box center [195, 128] width 8 height 8
radio input "true"
click at [266, 223] on button "SUBMIT" at bounding box center [280, 216] width 66 height 16
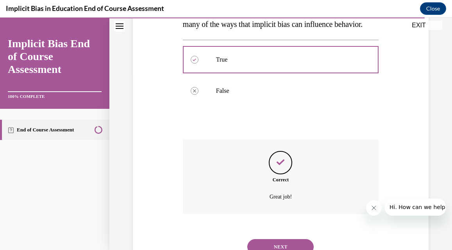
scroll to position [227, 0]
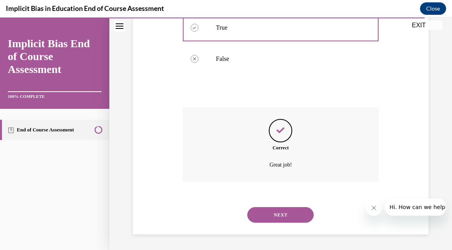
click at [265, 218] on button "NEXT" at bounding box center [280, 215] width 66 height 16
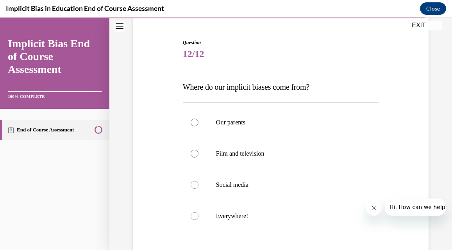
scroll to position [76, 0]
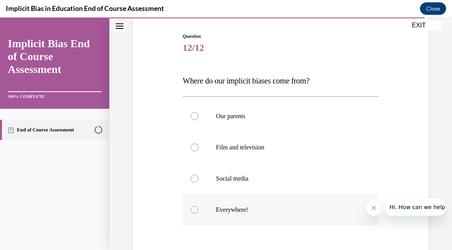
click at [197, 210] on div at bounding box center [195, 210] width 8 height 8
click at [197, 210] on input "Everywhere!" at bounding box center [195, 210] width 8 height 8
radio input "true"
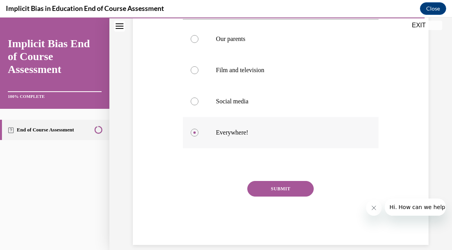
scroll to position [164, 0]
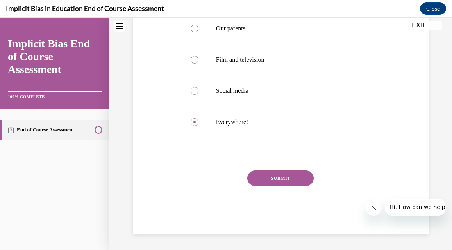
click at [278, 174] on button "SUBMIT" at bounding box center [280, 179] width 66 height 16
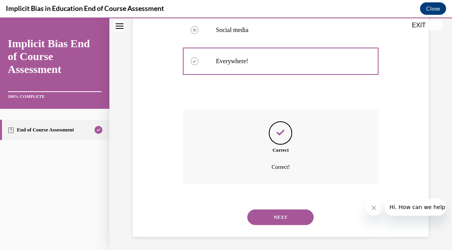
scroll to position [227, 0]
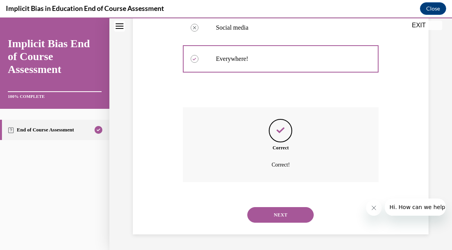
click at [271, 214] on button "NEXT" at bounding box center [280, 215] width 66 height 16
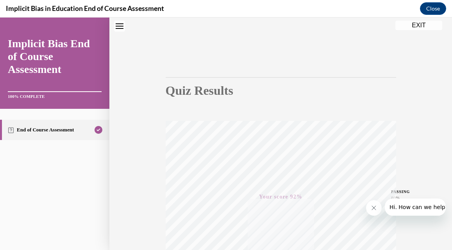
scroll to position [0, 0]
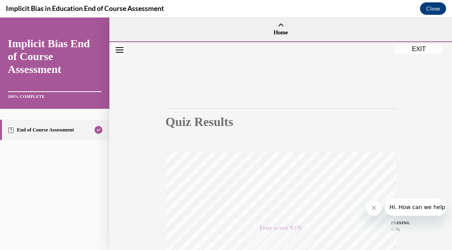
click at [403, 51] on button "EXIT" at bounding box center [418, 49] width 47 height 9
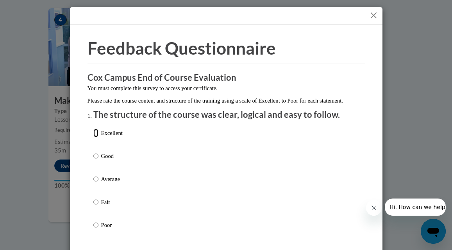
click at [93, 137] on input "Excellent" at bounding box center [95, 133] width 5 height 9
radio input "true"
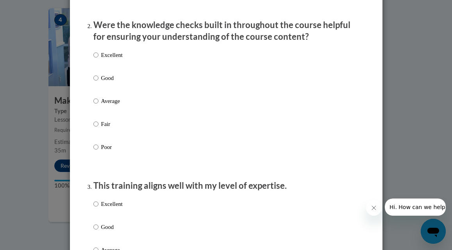
scroll to position [241, 0]
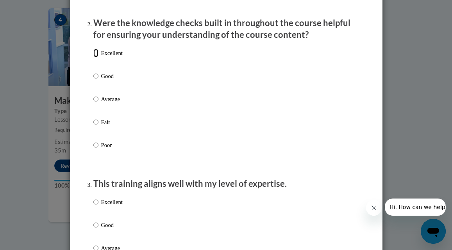
click at [95, 57] on input "Excellent" at bounding box center [95, 53] width 5 height 9
radio input "true"
click at [96, 207] on input "Excellent" at bounding box center [95, 202] width 5 height 9
radio input "true"
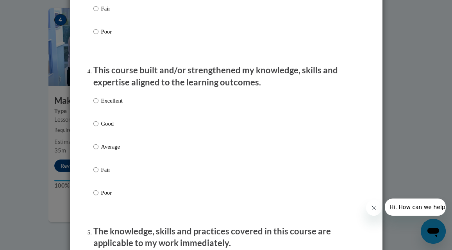
scroll to position [505, 0]
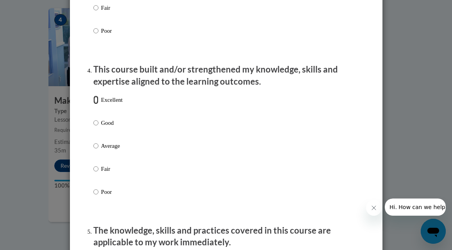
click at [97, 104] on input "Excellent" at bounding box center [95, 100] width 5 height 9
radio input "true"
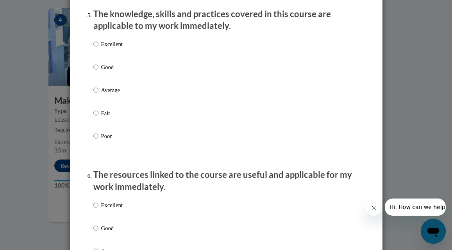
scroll to position [723, 0]
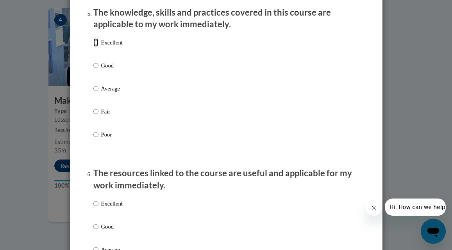
click at [96, 47] on input "Excellent" at bounding box center [95, 42] width 5 height 9
radio input "true"
click at [96, 208] on input "Excellent" at bounding box center [95, 204] width 5 height 9
radio input "true"
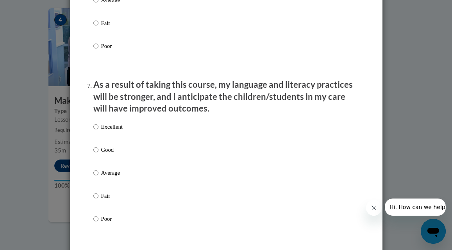
scroll to position [974, 0]
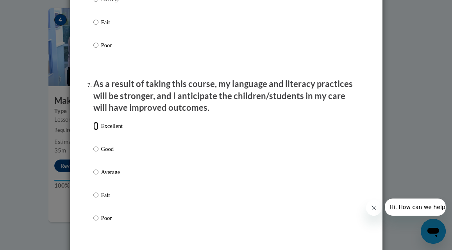
click at [98, 130] on input "Excellent" at bounding box center [95, 126] width 5 height 9
radio input "true"
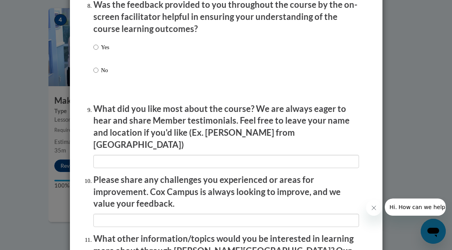
scroll to position [1228, 0]
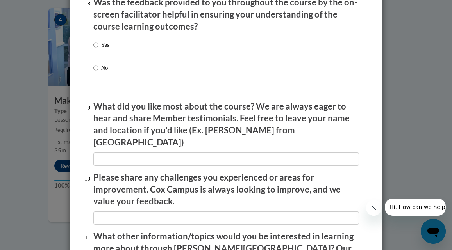
click at [98, 52] on label "Yes" at bounding box center [101, 51] width 16 height 21
click at [98, 49] on input "Yes" at bounding box center [95, 45] width 5 height 9
radio input "true"
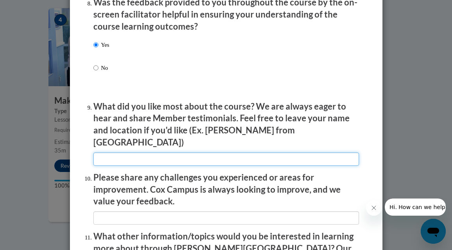
click at [109, 153] on input "textbox" at bounding box center [226, 159] width 266 height 13
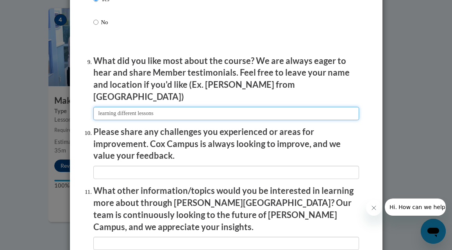
scroll to position [1276, 0]
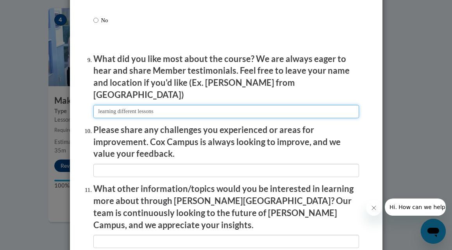
type input "learning different lessons"
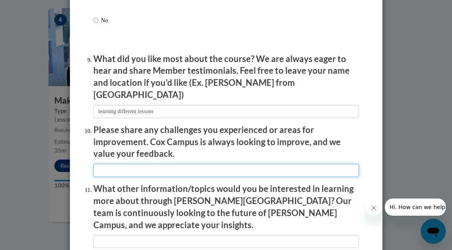
click at [105, 166] on input "textbox" at bounding box center [226, 170] width 266 height 13
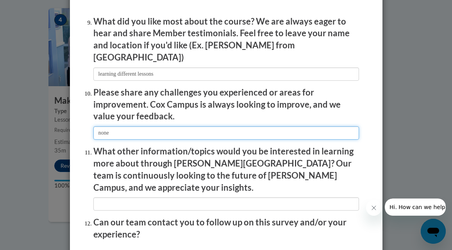
scroll to position [1315, 0]
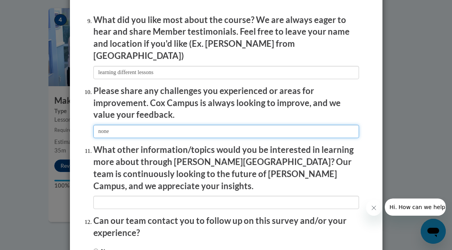
type input "none"
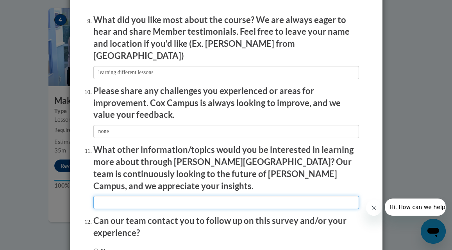
click at [118, 196] on input "textbox" at bounding box center [226, 202] width 266 height 13
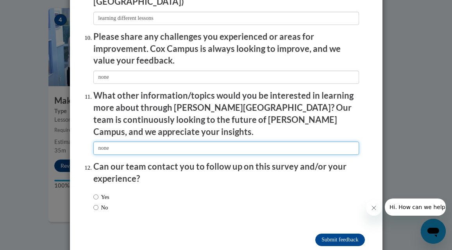
scroll to position [1370, 0]
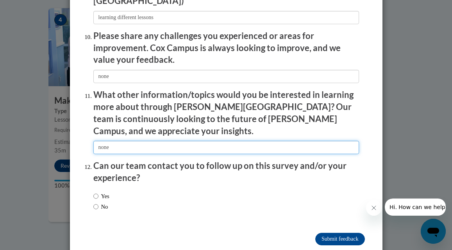
type input "none"
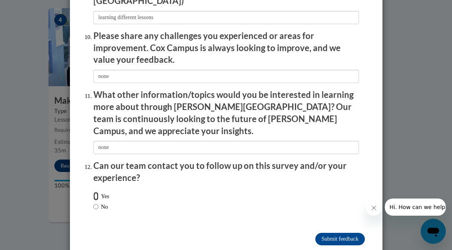
click at [96, 192] on input "Yes" at bounding box center [95, 196] width 5 height 9
radio input "true"
click at [343, 233] on input "Submit feedback" at bounding box center [339, 239] width 49 height 12
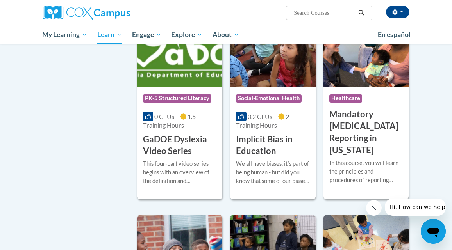
scroll to position [1073, 0]
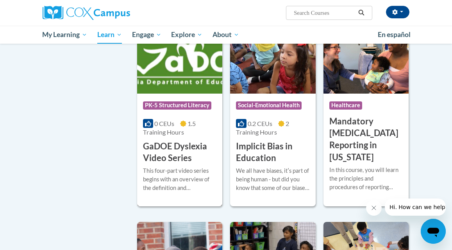
click at [156, 157] on h3 "GaDOE Dyslexia Video Series" at bounding box center [179, 153] width 73 height 24
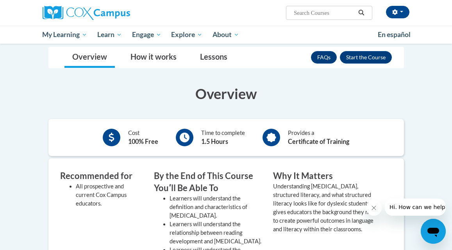
scroll to position [118, 0]
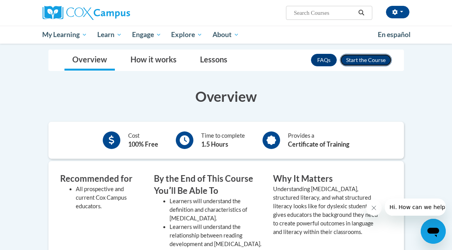
click at [352, 63] on button "Enroll" at bounding box center [366, 60] width 52 height 12
